Goal: Task Accomplishment & Management: Manage account settings

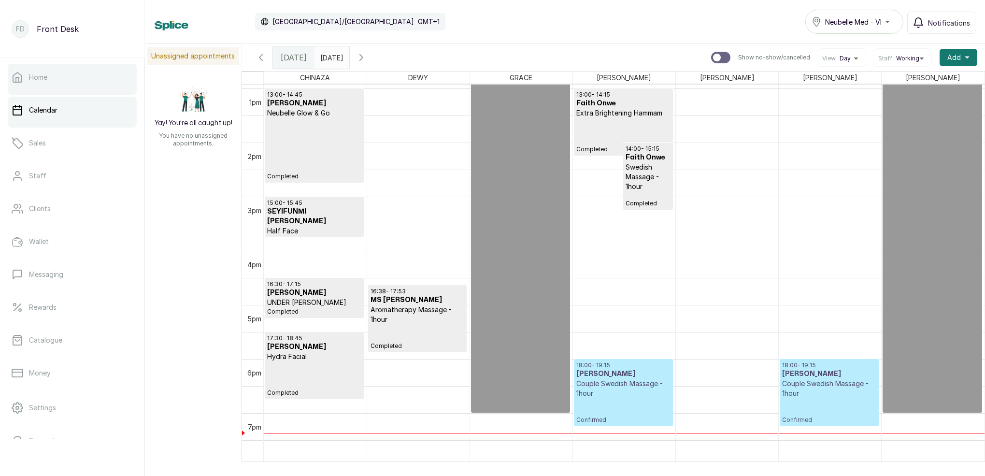
scroll to position [700, 0]
click at [928, 29] on button "Notifications" at bounding box center [941, 23] width 68 height 22
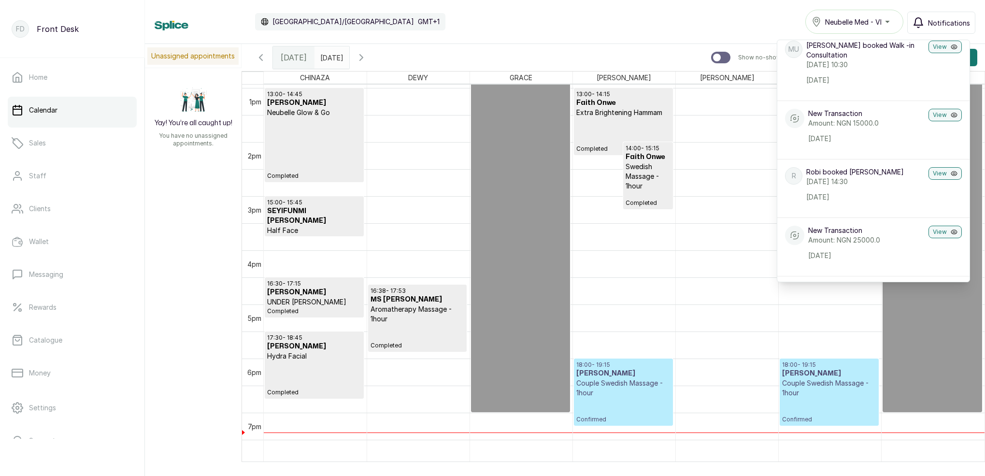
scroll to position [282, 0]
click at [367, 57] on icon "button" at bounding box center [362, 58] width 12 height 12
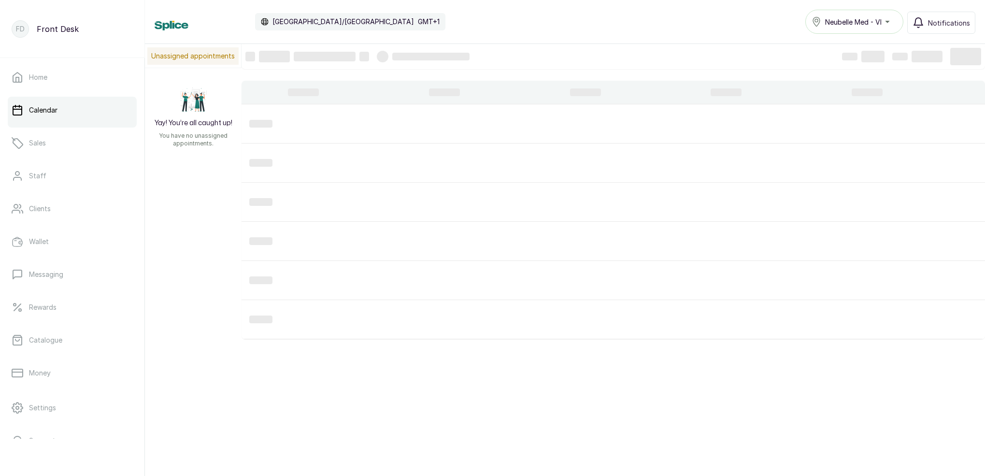
click at [389, 58] on div at bounding box center [423, 57] width 93 height 12
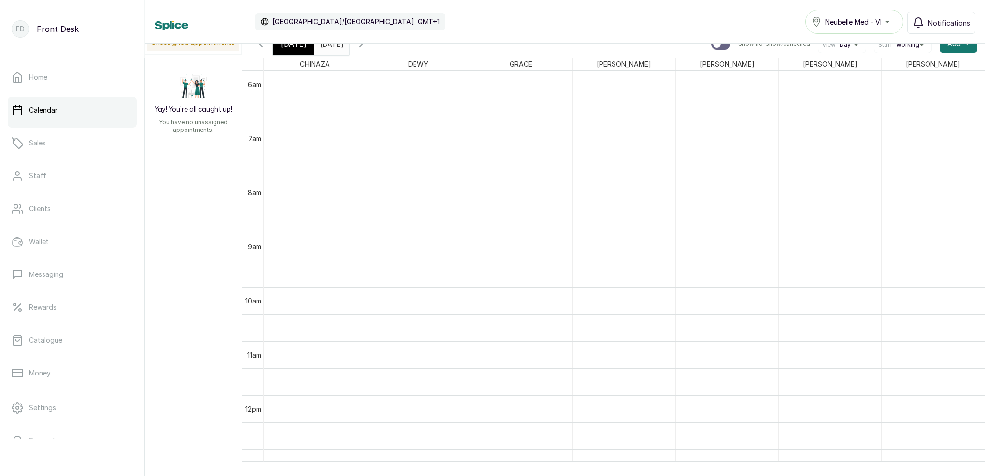
scroll to position [14, 0]
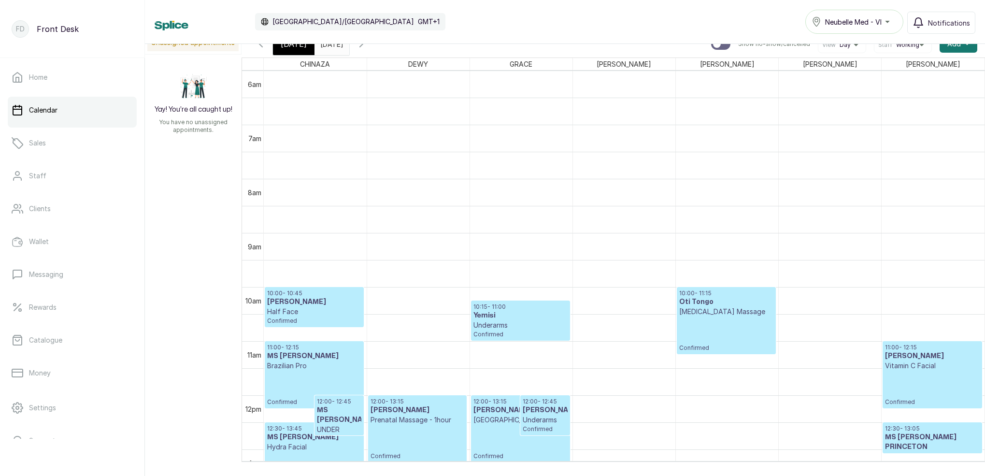
drag, startPoint x: 391, startPoint y: 47, endPoint x: 439, endPoint y: 43, distance: 48.0
click at [367, 47] on icon "button" at bounding box center [362, 44] width 12 height 12
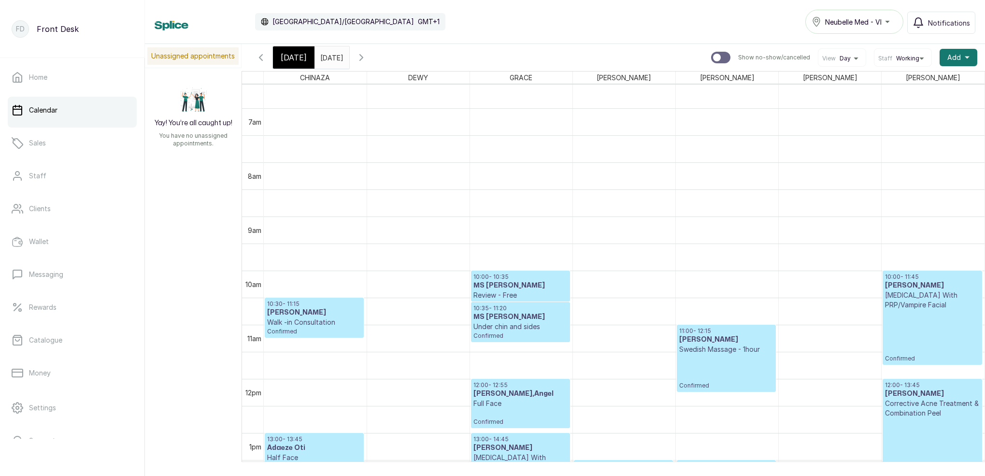
scroll to position [0, 0]
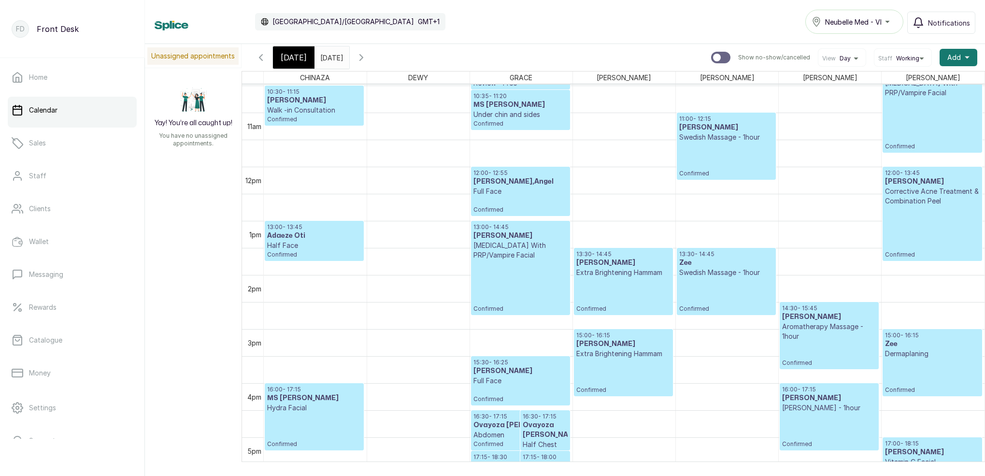
click at [301, 57] on span "[DATE]" at bounding box center [294, 58] width 26 height 12
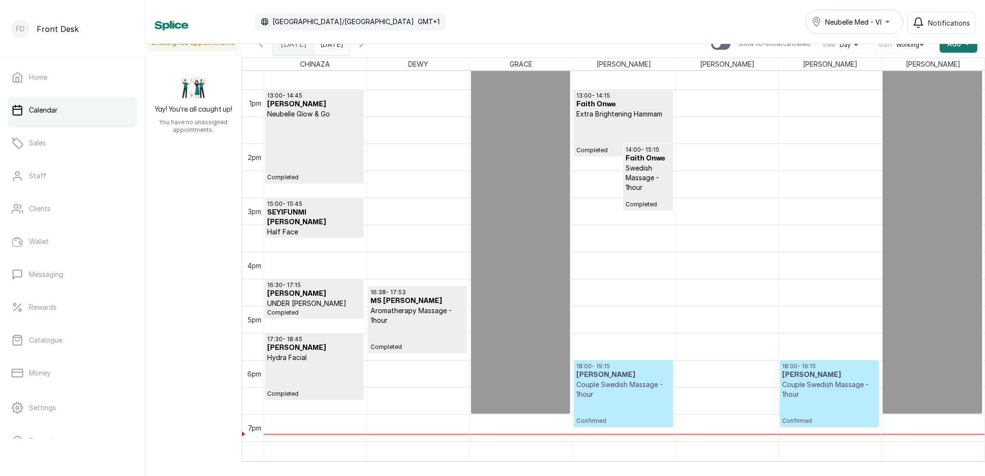
click at [811, 384] on p "Couple Swedish Massage - 1hour" at bounding box center [829, 389] width 94 height 19
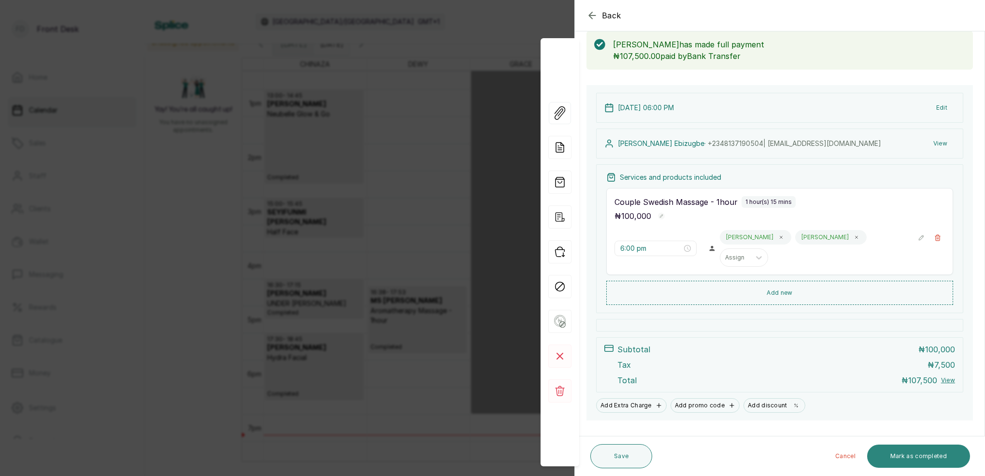
click at [936, 455] on button "Mark as completed" at bounding box center [918, 455] width 103 height 23
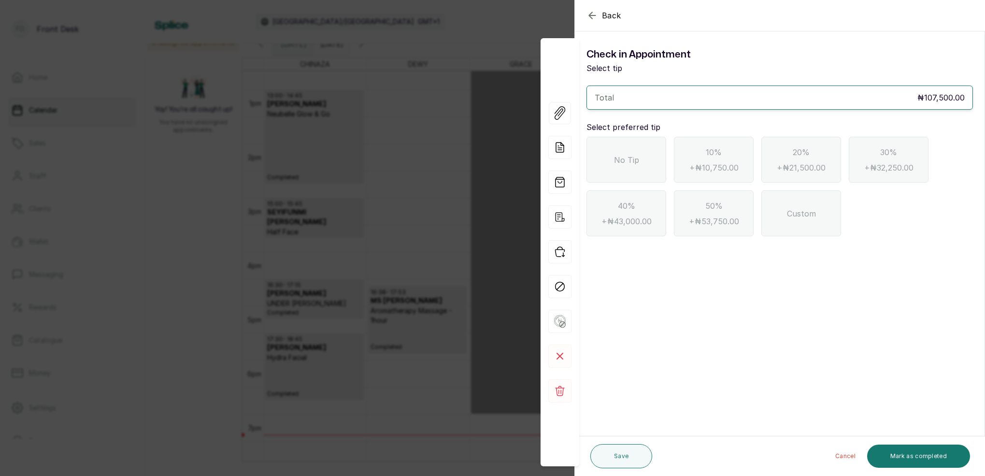
drag, startPoint x: 644, startPoint y: 158, endPoint x: 652, endPoint y: 156, distance: 8.1
click at [644, 157] on div "No Tip" at bounding box center [626, 160] width 80 height 46
click at [939, 452] on button "Mark as completed" at bounding box center [918, 455] width 103 height 23
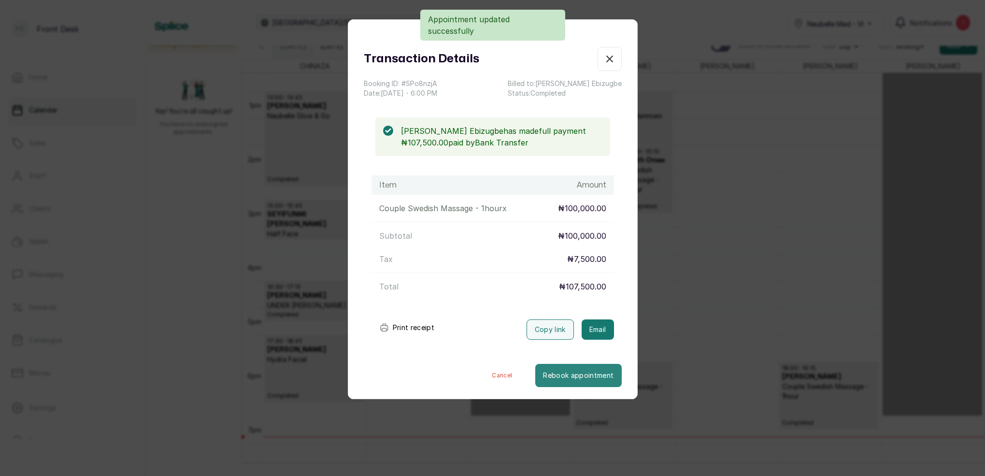
click at [600, 370] on button "Rebook appointment" at bounding box center [578, 375] width 86 height 23
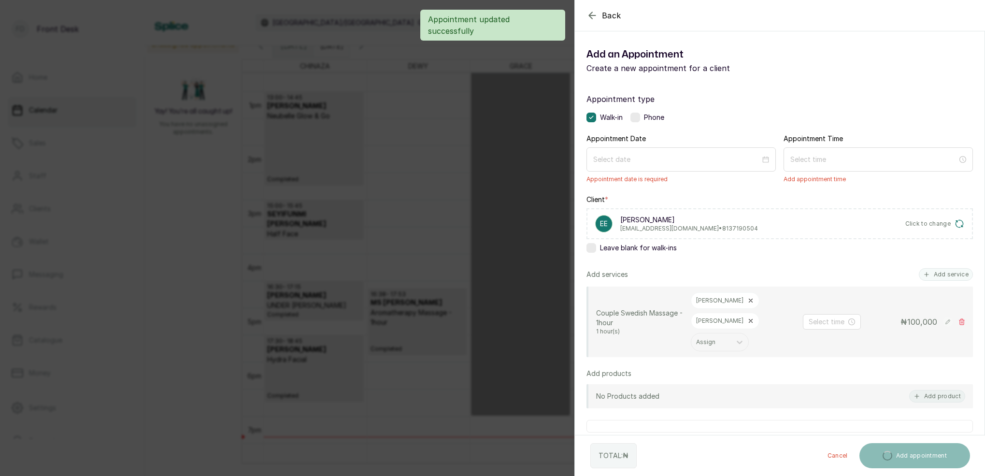
drag, startPoint x: 509, startPoint y: 245, endPoint x: 597, endPoint y: 269, distance: 91.0
click at [512, 245] on div "Back Add Appointment Add an Appointment Create a new appointment for a client A…" at bounding box center [492, 238] width 985 height 476
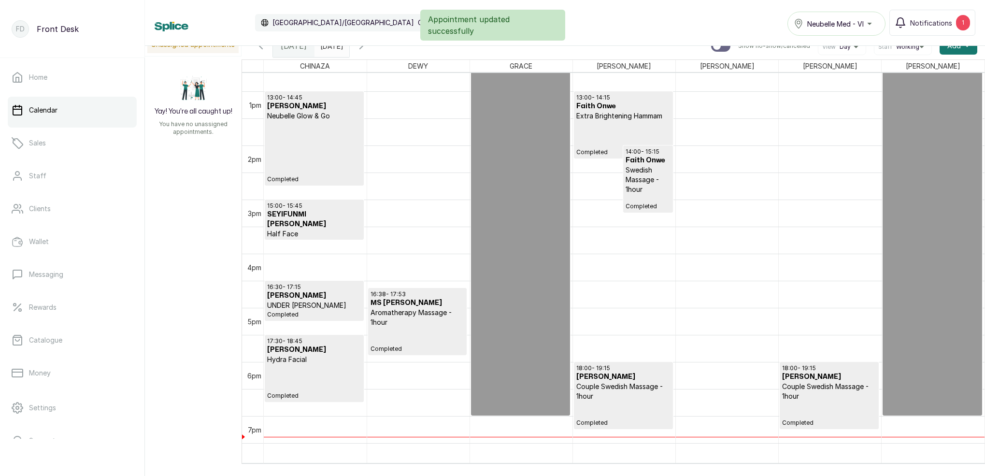
click at [907, 22] on div "Appointment updated successfully" at bounding box center [492, 25] width 985 height 31
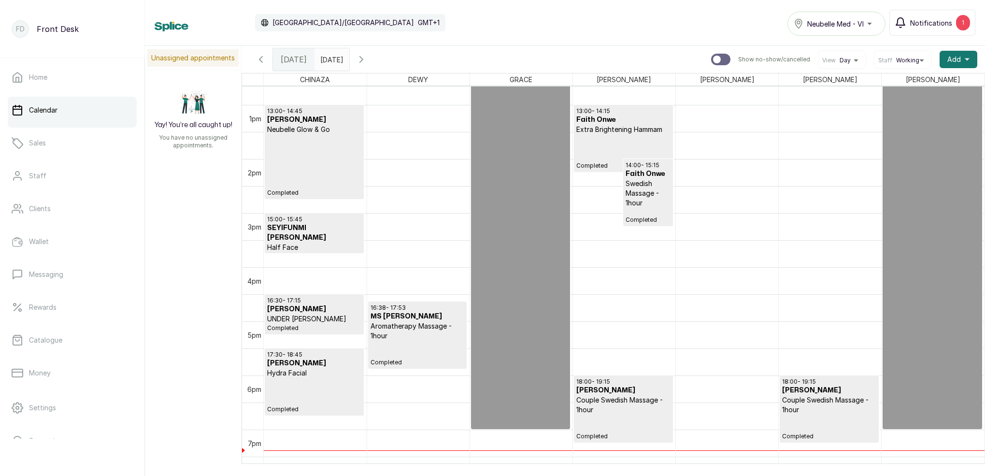
click at [906, 22] on icon "button" at bounding box center [901, 23] width 12 height 12
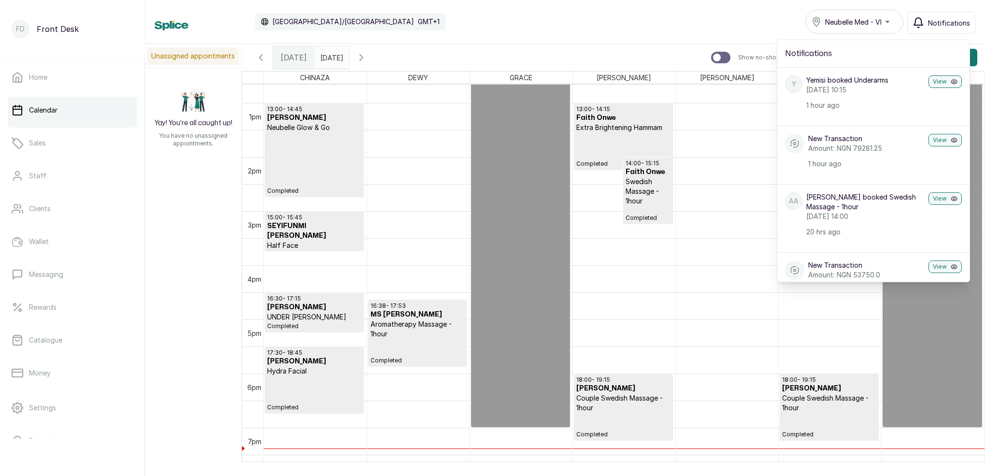
click at [948, 23] on span "Notifications" at bounding box center [949, 23] width 42 height 10
